Goal: Feedback & Contribution: Leave review/rating

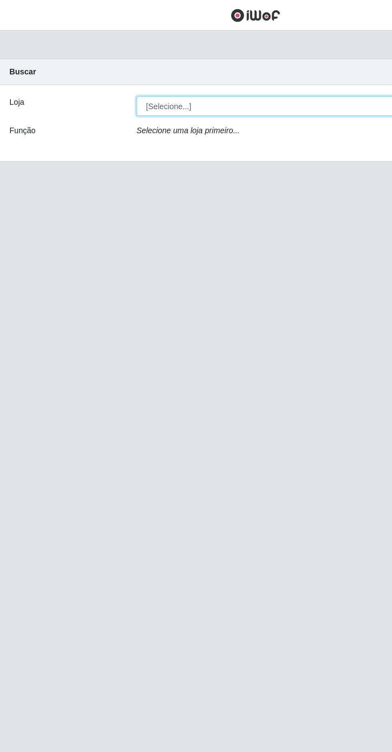
click at [203, 79] on select "[Selecione...] Extrabom - Loja 05 [GEOGRAPHIC_DATA]" at bounding box center [241, 76] width 260 height 14
select select "494"
click at [111, 69] on select "[Selecione...] Extrabom - Loja 05 [GEOGRAPHIC_DATA]" at bounding box center [241, 76] width 260 height 14
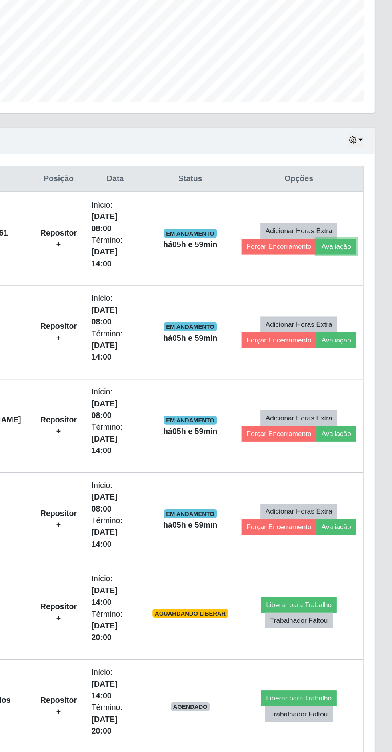
click at [338, 391] on button "Avaliação" at bounding box center [352, 389] width 28 height 11
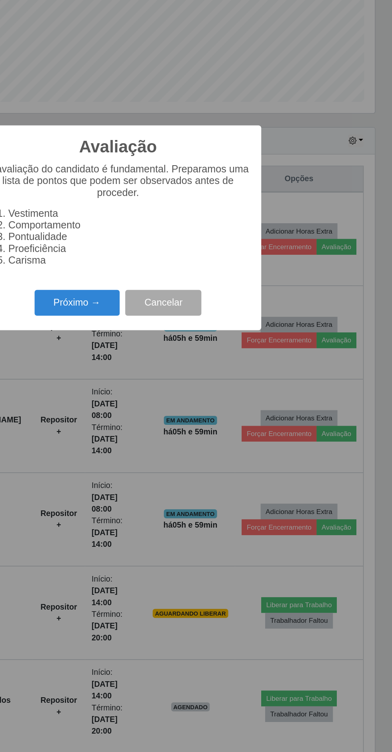
click at [176, 428] on button "Próximo →" at bounding box center [166, 429] width 61 height 19
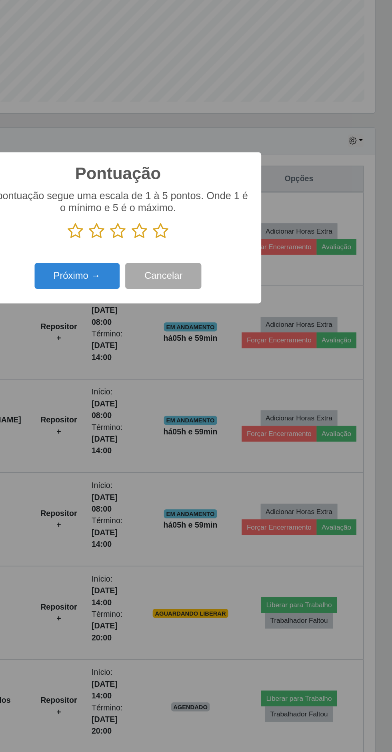
click at [222, 378] on icon at bounding box center [226, 378] width 11 height 12
click at [221, 384] on input "radio" at bounding box center [221, 384] width 0 height 0
click at [182, 413] on button "Próximo →" at bounding box center [166, 410] width 61 height 19
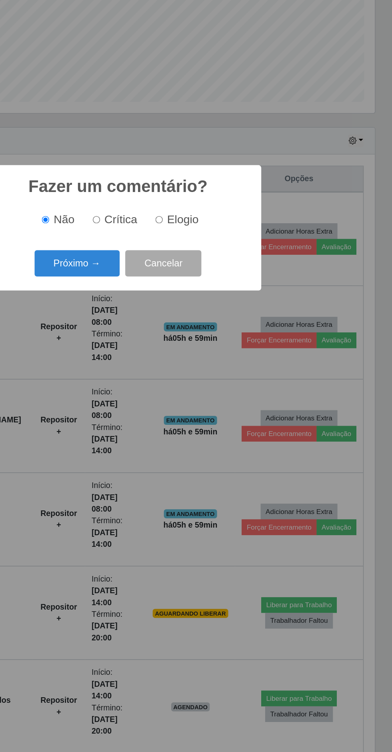
click at [236, 367] on span "Elogio" at bounding box center [242, 370] width 22 height 9
click at [228, 368] on input "Elogio" at bounding box center [225, 370] width 5 height 5
radio input "true"
click at [174, 402] on button "Próximo →" at bounding box center [166, 401] width 61 height 19
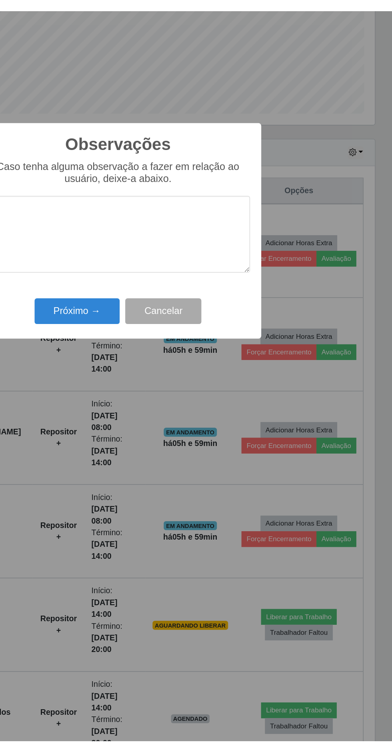
scroll to position [5, 0]
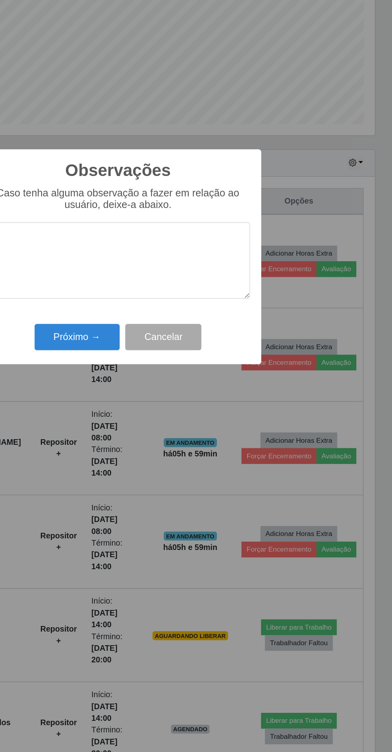
click at [202, 379] on textarea at bounding box center [196, 378] width 189 height 55
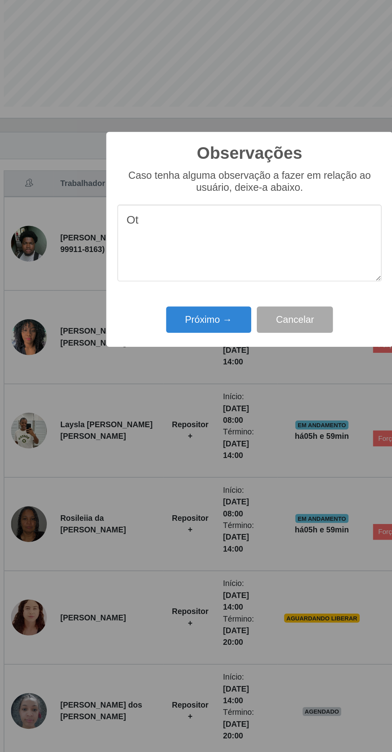
type textarea "Oti"
type textarea "Ótimo repositor"
click at [170, 433] on button "Próximo →" at bounding box center [166, 433] width 61 height 19
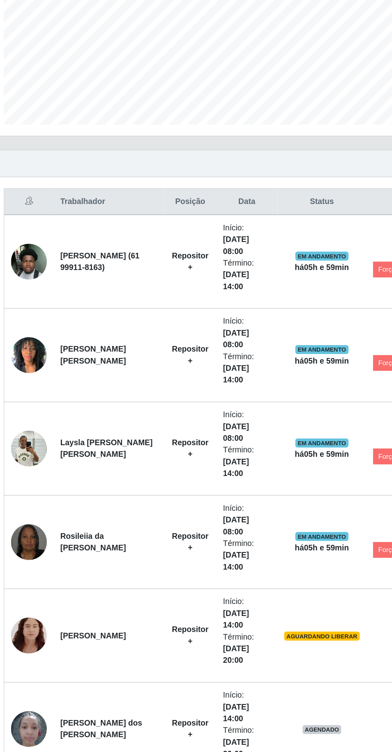
scroll to position [4, 0]
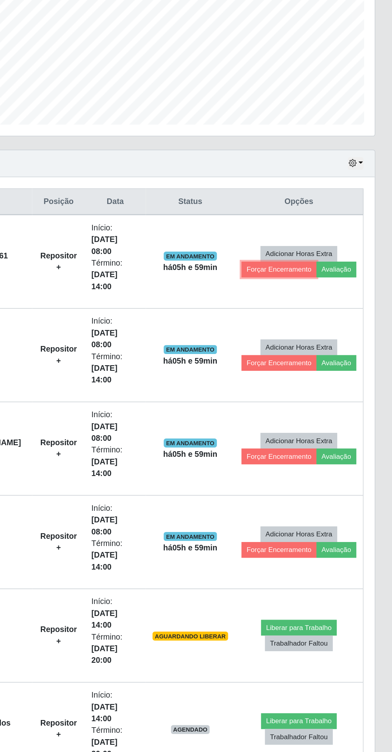
click at [336, 380] on button "Forçar Encerramento" at bounding box center [311, 385] width 54 height 11
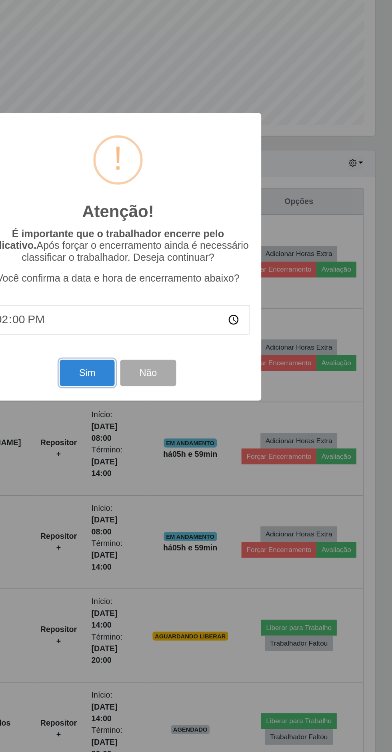
click at [182, 456] on button "Sim" at bounding box center [173, 459] width 39 height 19
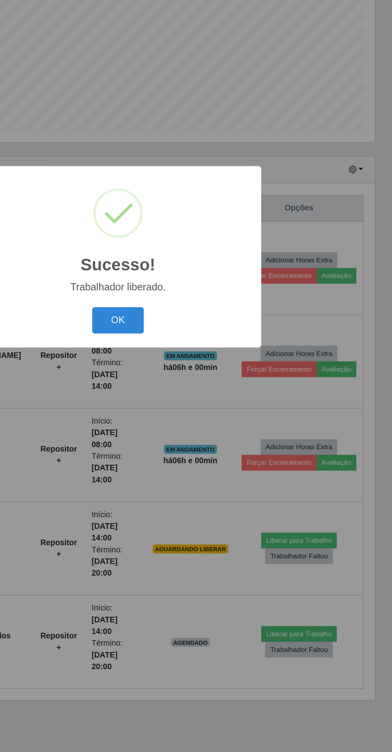
click at [196, 421] on button "OK" at bounding box center [196, 421] width 37 height 19
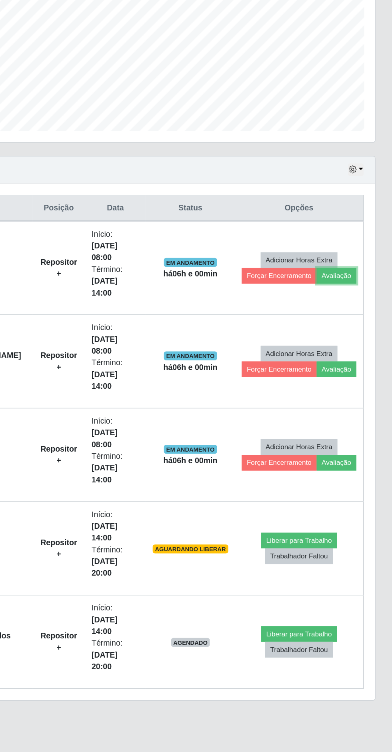
click at [348, 384] on button "Avaliação" at bounding box center [352, 389] width 28 height 11
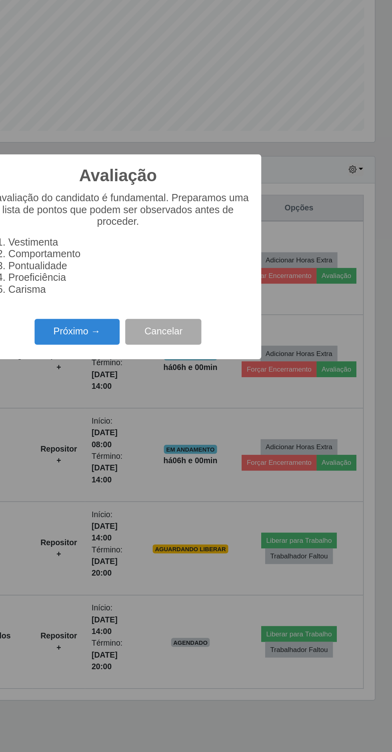
click at [180, 434] on button "Próximo →" at bounding box center [166, 429] width 61 height 19
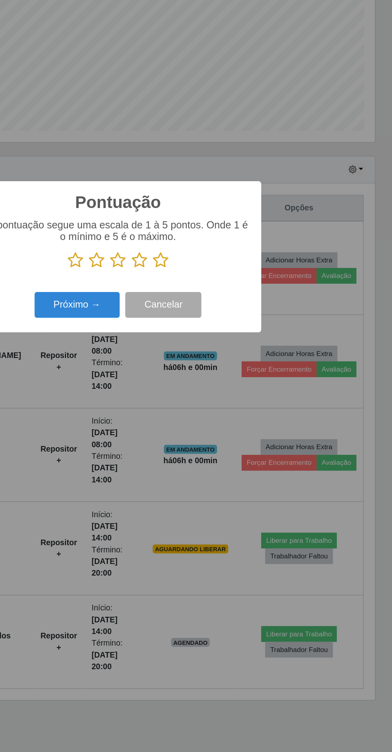
click at [222, 382] on icon at bounding box center [226, 378] width 11 height 12
click at [221, 384] on input "radio" at bounding box center [221, 384] width 0 height 0
click at [186, 416] on button "Próximo →" at bounding box center [166, 410] width 61 height 19
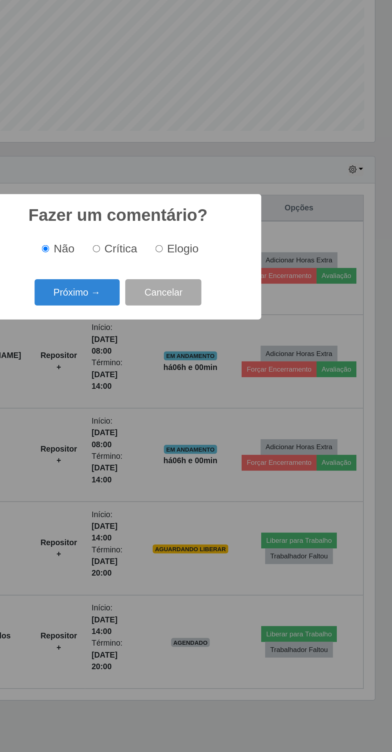
click at [228, 370] on input "Elogio" at bounding box center [225, 370] width 5 height 5
radio input "true"
click at [178, 404] on button "Próximo →" at bounding box center [166, 401] width 61 height 19
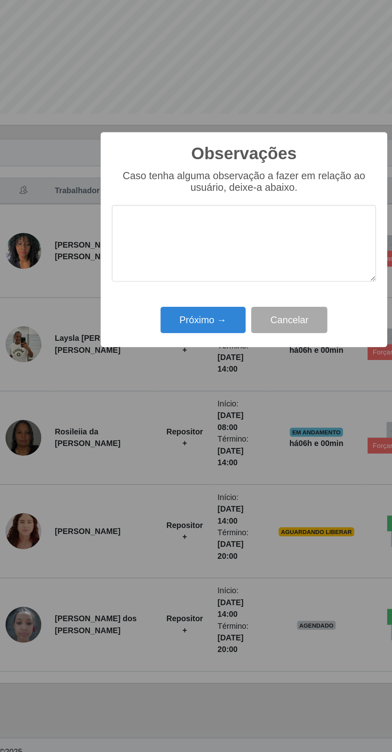
click at [196, 364] on textarea at bounding box center [196, 378] width 189 height 55
click at [135, 363] on textarea "Pepositora ótima" at bounding box center [196, 378] width 189 height 55
type textarea "Pepositora ótima"
click at [159, 434] on button "Próximo →" at bounding box center [166, 433] width 61 height 19
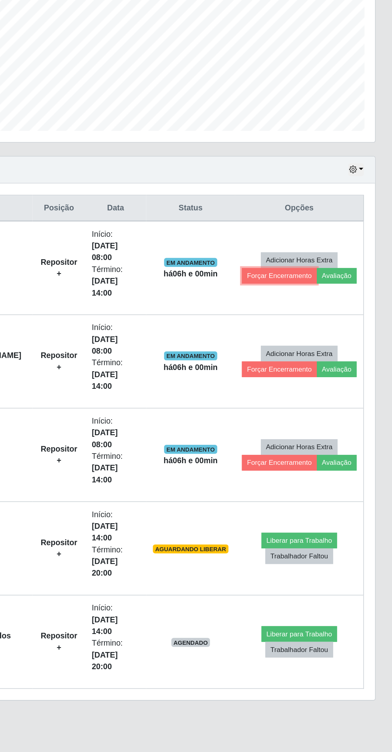
click at [305, 384] on button "Forçar Encerramento" at bounding box center [311, 389] width 54 height 11
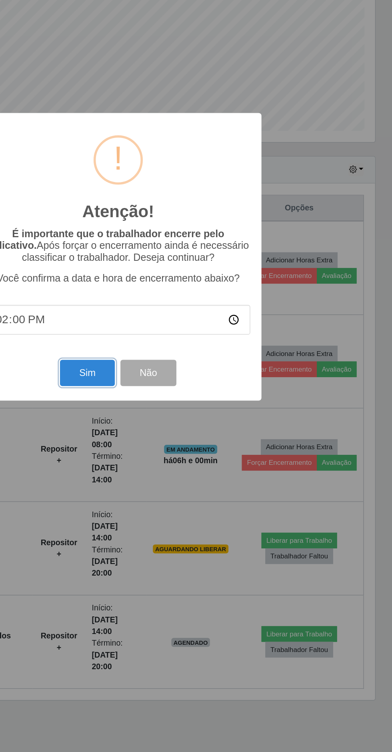
click at [182, 461] on button "Sim" at bounding box center [173, 459] width 39 height 19
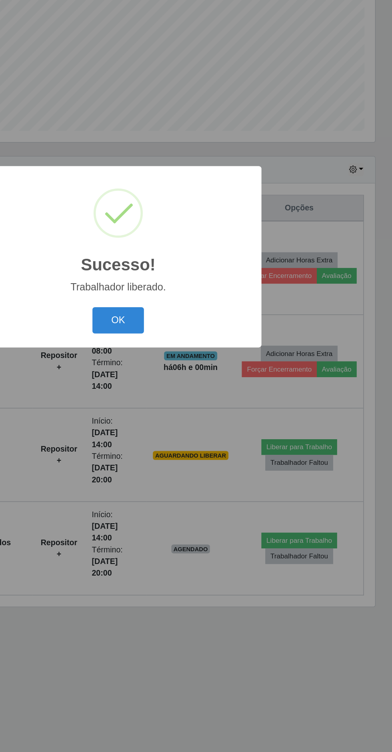
click at [196, 422] on button "OK" at bounding box center [196, 421] width 37 height 19
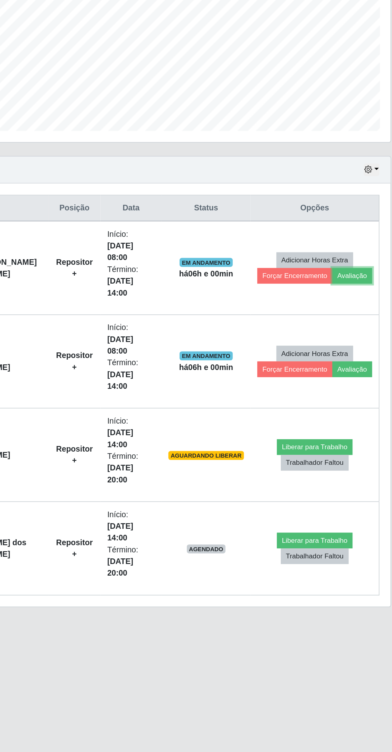
click at [352, 384] on button "Avaliação" at bounding box center [352, 389] width 28 height 11
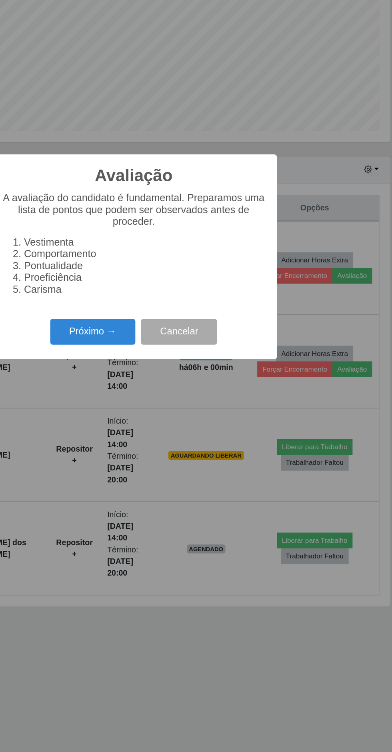
click at [175, 429] on button "Próximo →" at bounding box center [166, 429] width 61 height 19
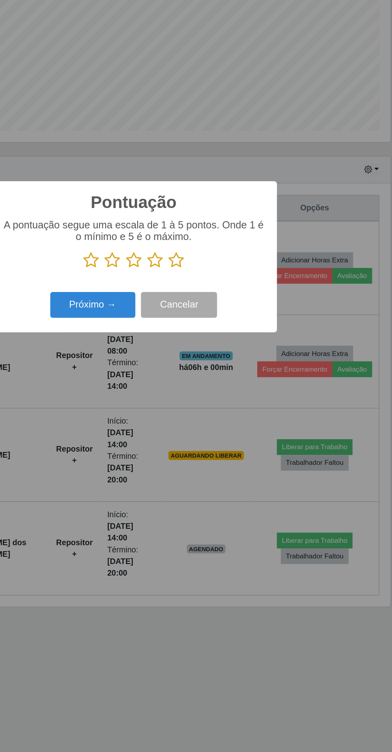
click at [227, 383] on icon at bounding box center [226, 378] width 11 height 12
click at [221, 384] on input "radio" at bounding box center [221, 384] width 0 height 0
click at [179, 408] on button "Próximo →" at bounding box center [166, 410] width 61 height 19
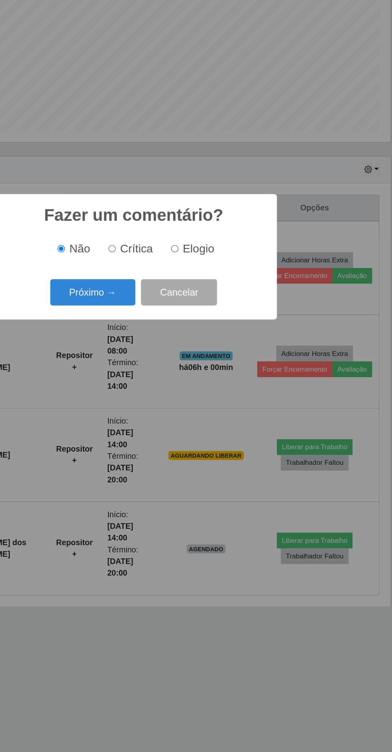
click at [227, 372] on input "Elogio" at bounding box center [225, 370] width 5 height 5
radio input "true"
click at [185, 404] on button "Próximo →" at bounding box center [166, 401] width 61 height 19
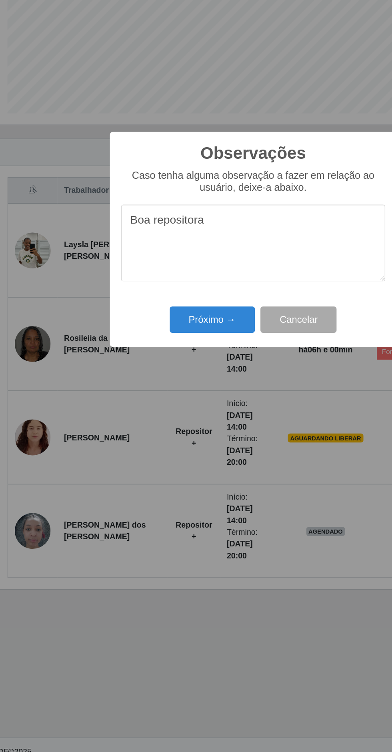
type textarea "Boa repositora"
click at [169, 438] on button "Próximo →" at bounding box center [166, 433] width 61 height 19
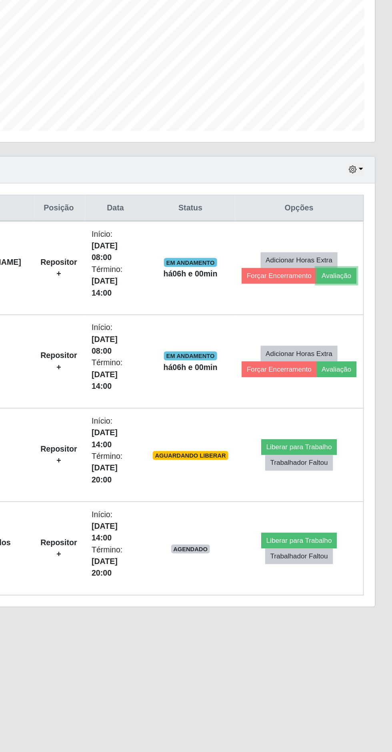
scroll to position [4, 0]
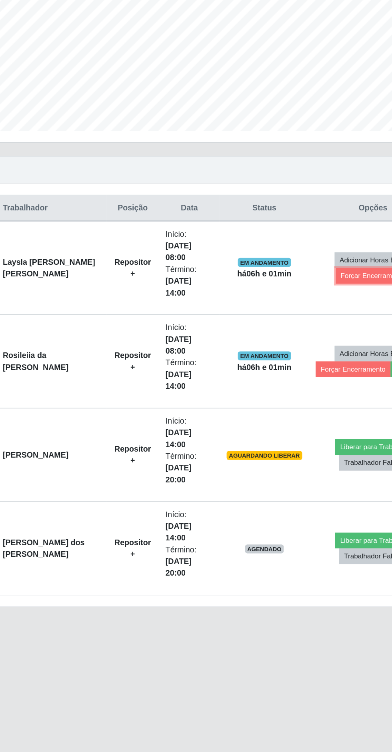
click at [314, 384] on button "Forçar Encerramento" at bounding box center [326, 389] width 54 height 11
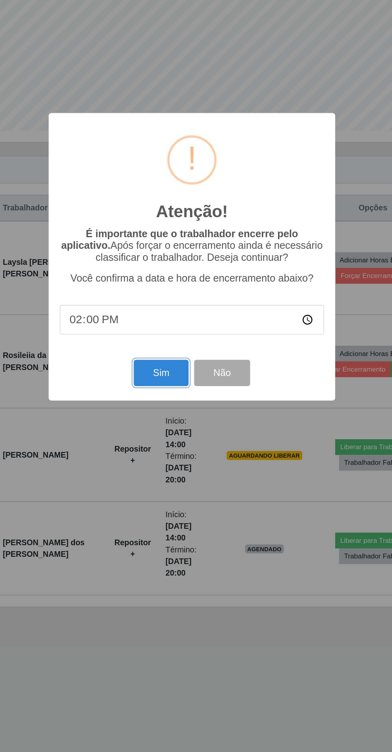
click at [177, 462] on button "Sim" at bounding box center [173, 459] width 39 height 19
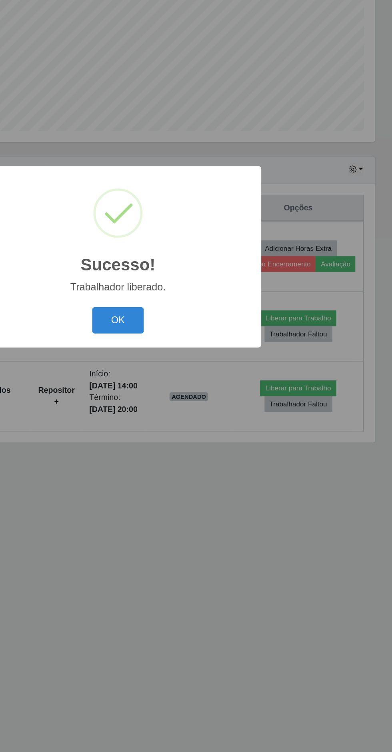
click at [203, 426] on button "OK" at bounding box center [196, 421] width 37 height 19
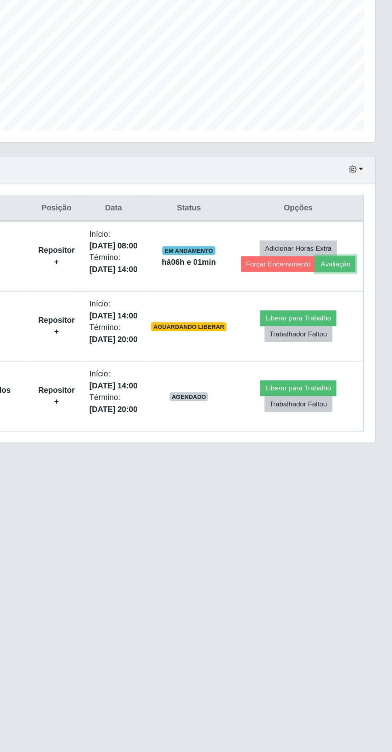
click at [355, 378] on button "Avaliação" at bounding box center [351, 381] width 28 height 11
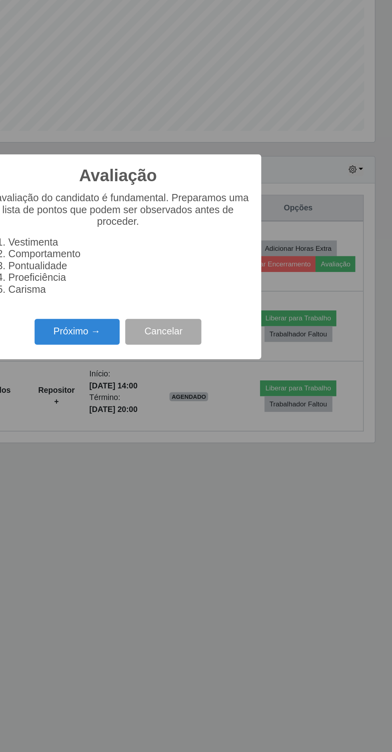
click at [187, 434] on button "Próximo →" at bounding box center [166, 429] width 61 height 19
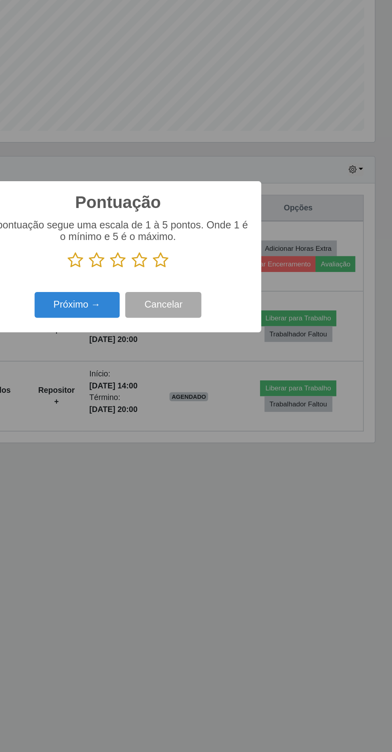
click at [223, 377] on icon at bounding box center [226, 378] width 11 height 12
click at [221, 384] on input "radio" at bounding box center [221, 384] width 0 height 0
click at [180, 412] on button "Próximo →" at bounding box center [166, 410] width 61 height 19
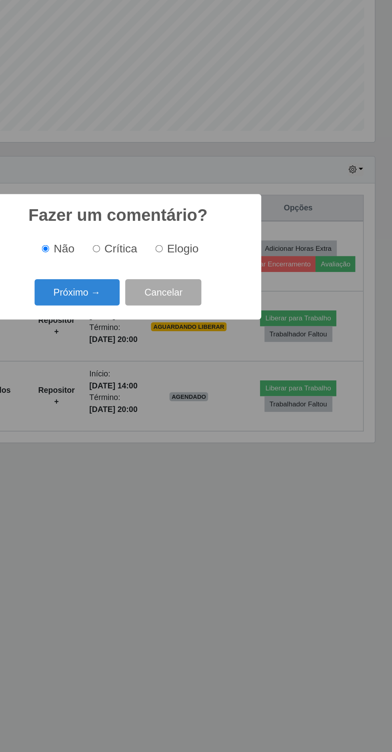
click at [227, 370] on input "Elogio" at bounding box center [225, 370] width 5 height 5
radio input "true"
click at [173, 407] on button "Próximo →" at bounding box center [166, 401] width 61 height 19
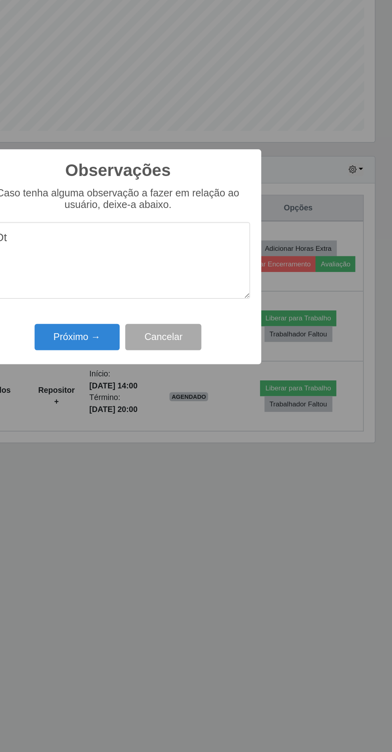
type textarea "Oti"
type textarea "Ótima repositora"
click at [179, 433] on button "Próximo →" at bounding box center [166, 433] width 61 height 19
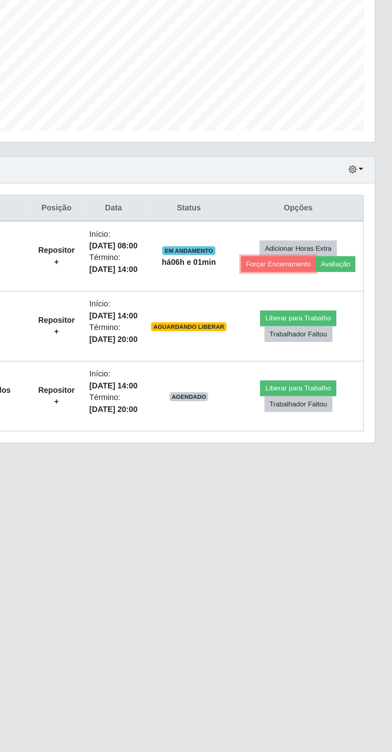
click at [307, 377] on button "Forçar Encerramento" at bounding box center [311, 381] width 54 height 11
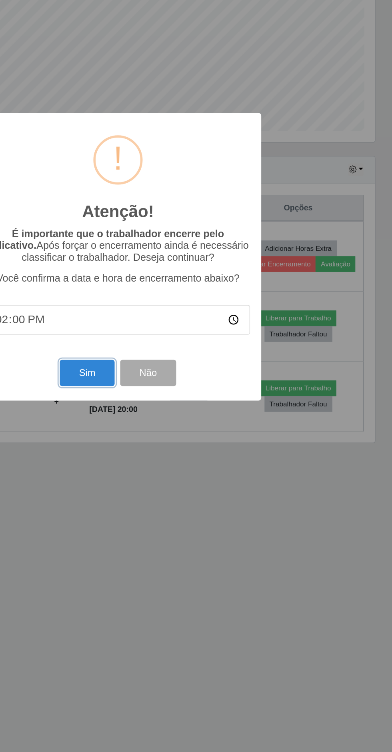
click at [180, 462] on button "Sim" at bounding box center [173, 459] width 39 height 19
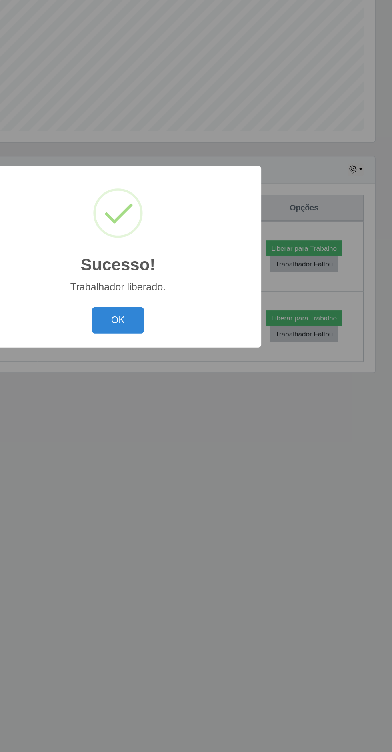
click at [197, 422] on button "OK" at bounding box center [196, 421] width 37 height 19
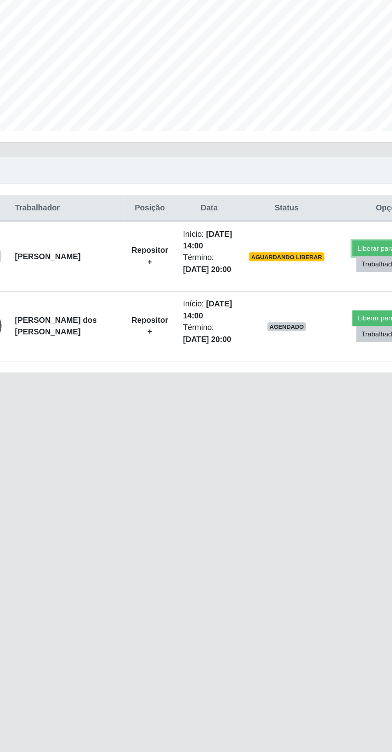
click at [314, 364] on button "Liberar para Trabalho" at bounding box center [329, 369] width 54 height 11
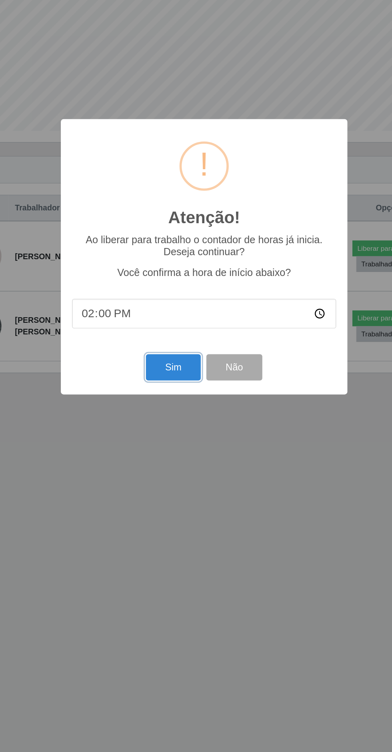
click at [176, 455] on button "Sim" at bounding box center [173, 455] width 39 height 19
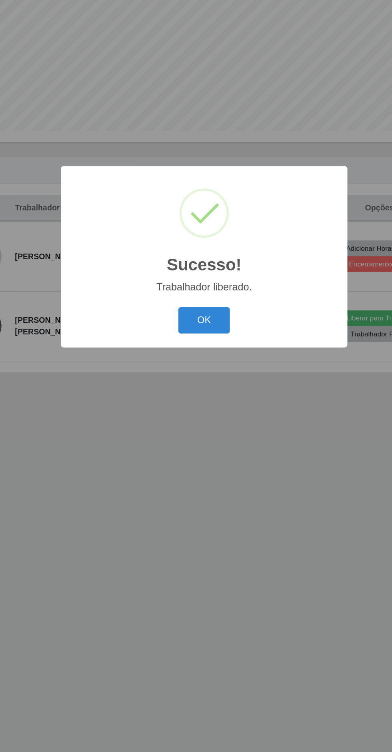
click at [196, 421] on button "OK" at bounding box center [196, 421] width 37 height 19
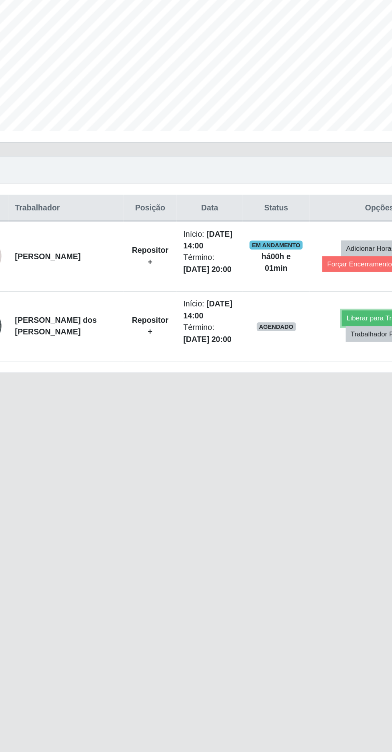
click at [311, 414] on button "Liberar para Trabalho" at bounding box center [321, 419] width 54 height 11
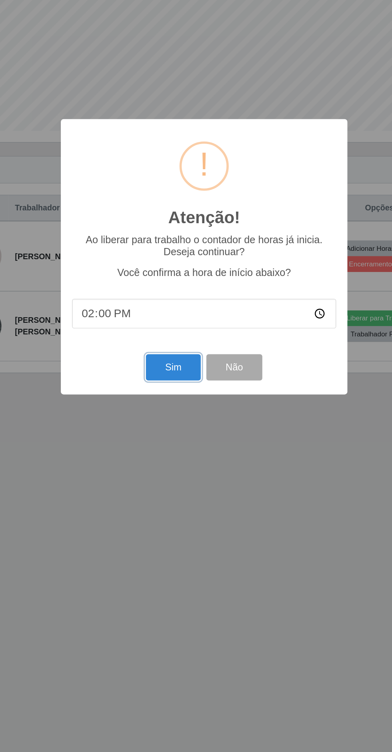
click at [171, 454] on button "Sim" at bounding box center [173, 455] width 39 height 19
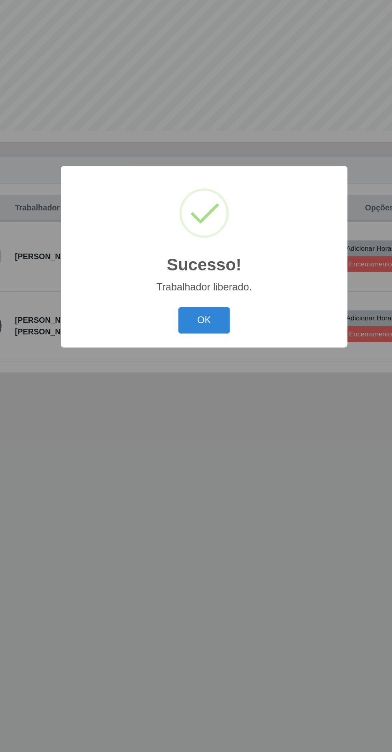
click at [196, 421] on button "OK" at bounding box center [196, 421] width 37 height 19
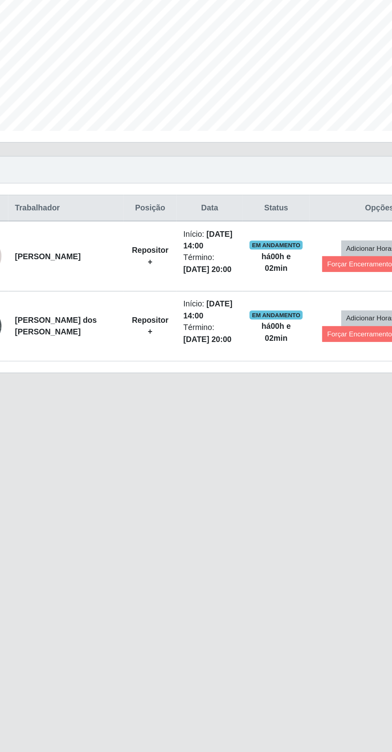
scroll to position [11, 0]
